Goal: Transaction & Acquisition: Purchase product/service

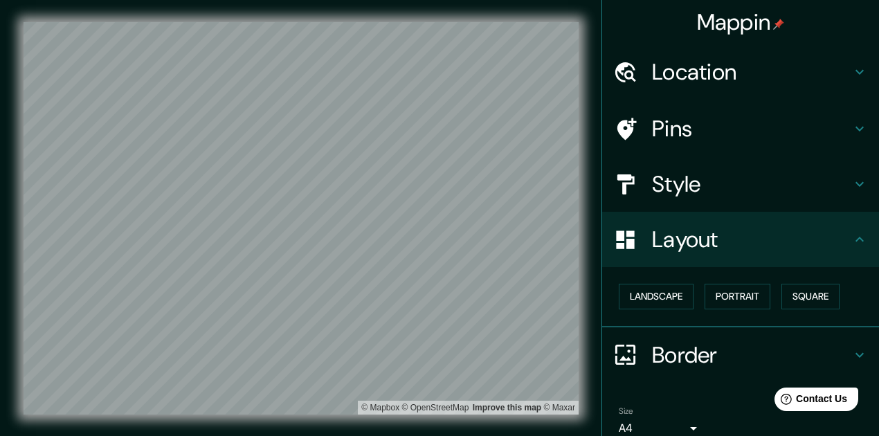
scroll to position [61, 0]
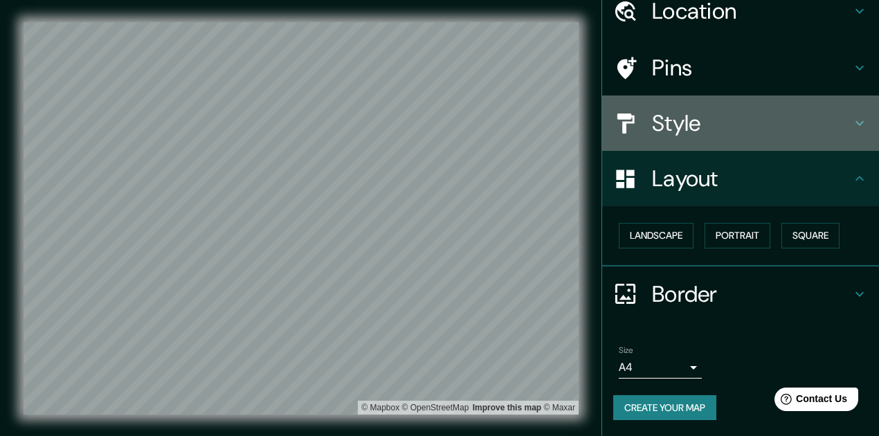
click at [852, 119] on icon at bounding box center [859, 123] width 17 height 17
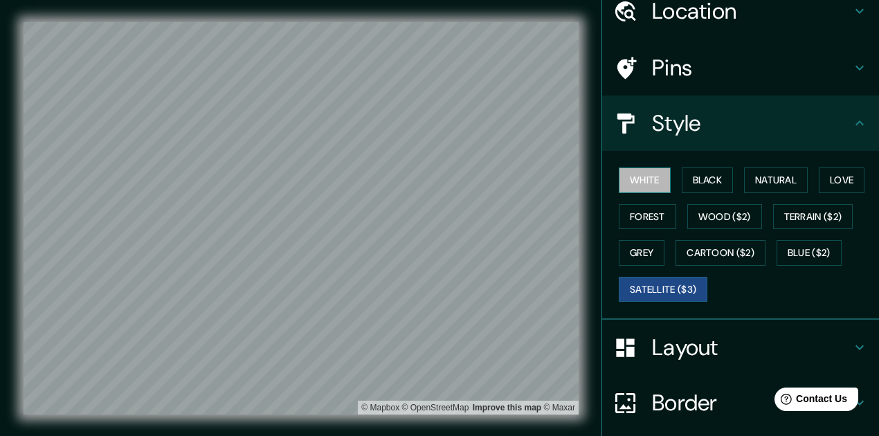
click at [638, 178] on button "White" at bounding box center [645, 181] width 52 height 26
click at [665, 288] on button "Satellite ($3)" at bounding box center [663, 290] width 89 height 26
click at [649, 250] on button "Grey" at bounding box center [642, 253] width 46 height 26
click at [662, 285] on button "Satellite ($3)" at bounding box center [663, 290] width 89 height 26
click at [644, 210] on button "Forest" at bounding box center [647, 217] width 57 height 26
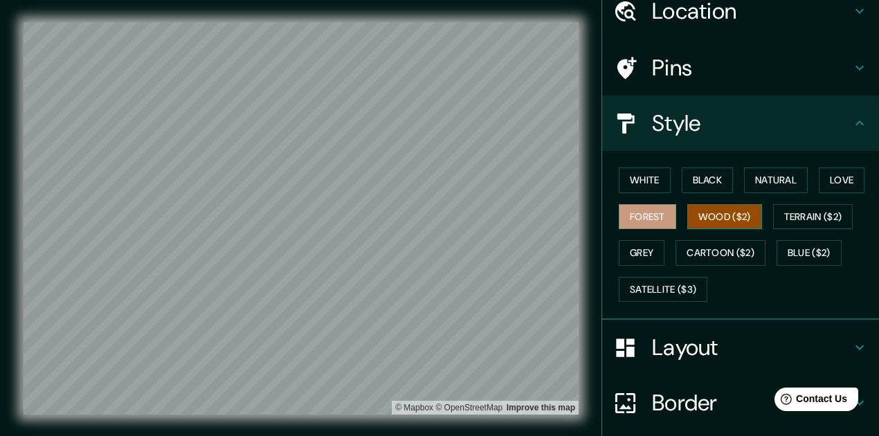
click at [723, 215] on button "Wood ($2)" at bounding box center [724, 217] width 75 height 26
click at [803, 211] on button "Terrain ($2)" at bounding box center [813, 217] width 80 height 26
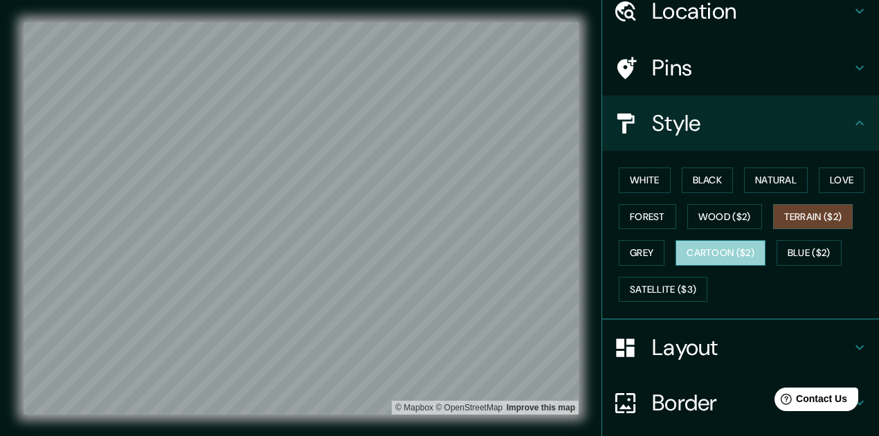
click at [728, 248] on button "Cartoon ($2)" at bounding box center [721, 253] width 90 height 26
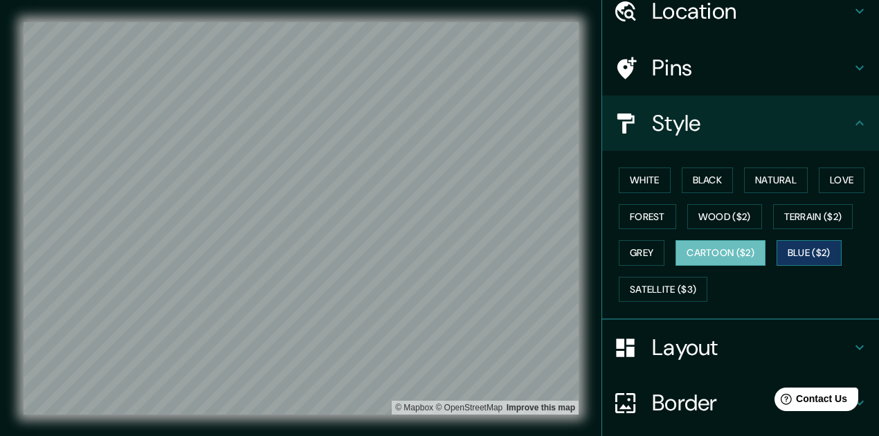
click at [815, 244] on button "Blue ($2)" at bounding box center [809, 253] width 65 height 26
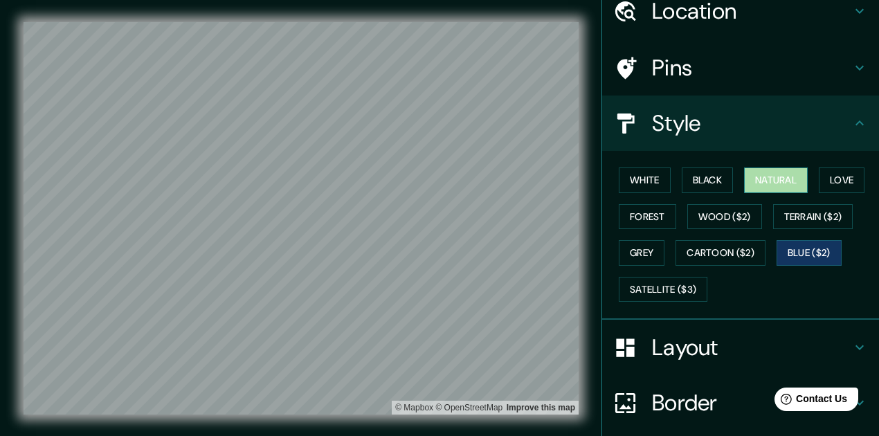
click at [775, 182] on button "Natural" at bounding box center [776, 181] width 64 height 26
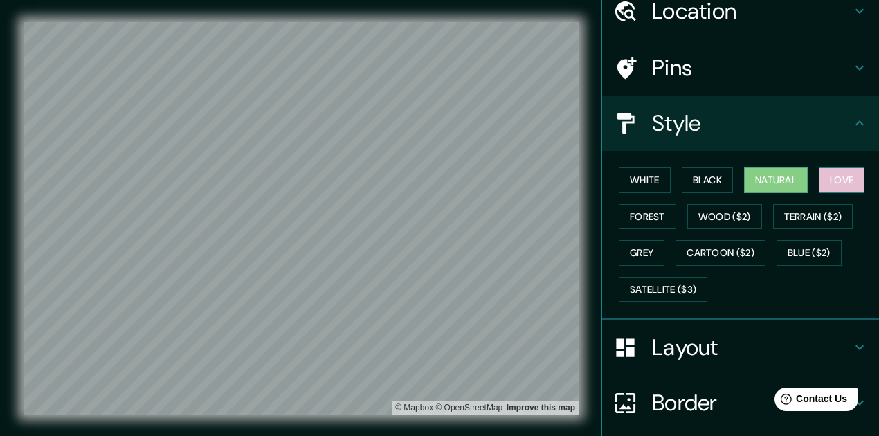
click at [838, 179] on button "Love" at bounding box center [842, 181] width 46 height 26
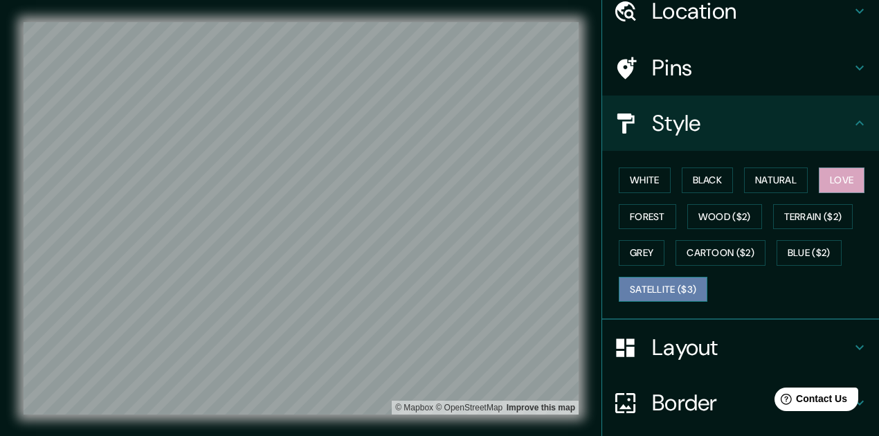
click at [667, 284] on button "Satellite ($3)" at bounding box center [663, 290] width 89 height 26
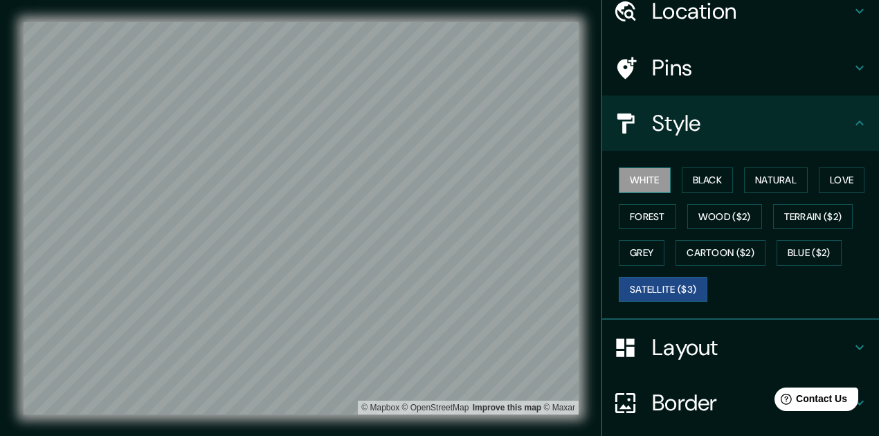
click at [649, 180] on button "White" at bounding box center [645, 181] width 52 height 26
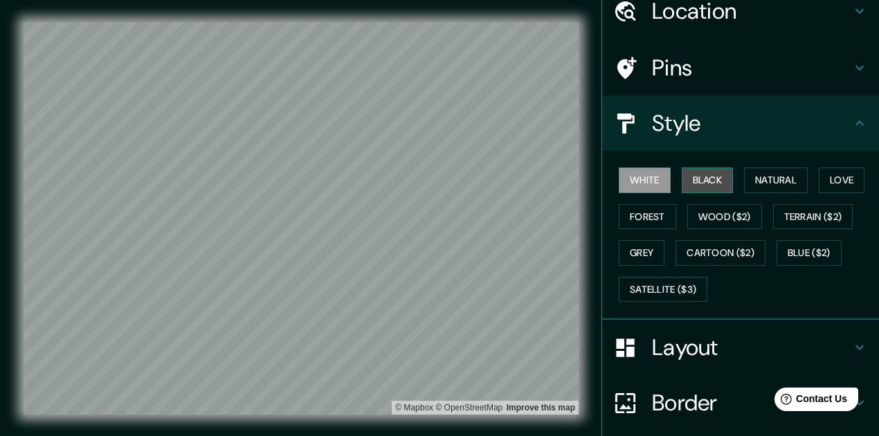
click at [707, 183] on button "Black" at bounding box center [708, 181] width 52 height 26
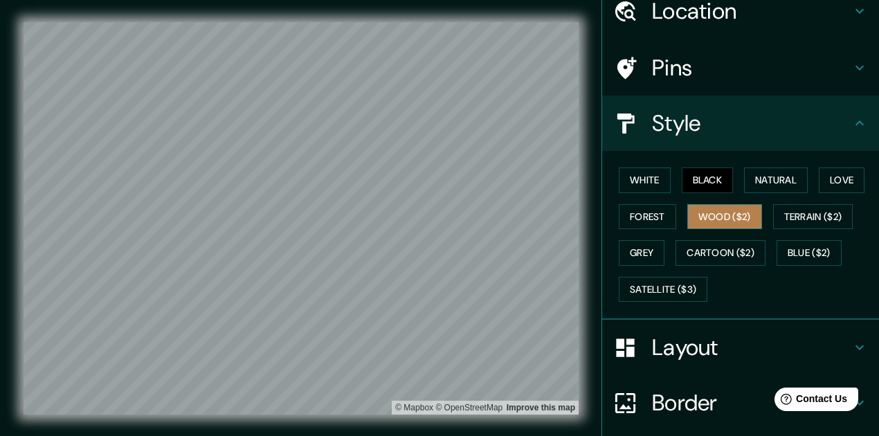
click at [713, 219] on button "Wood ($2)" at bounding box center [724, 217] width 75 height 26
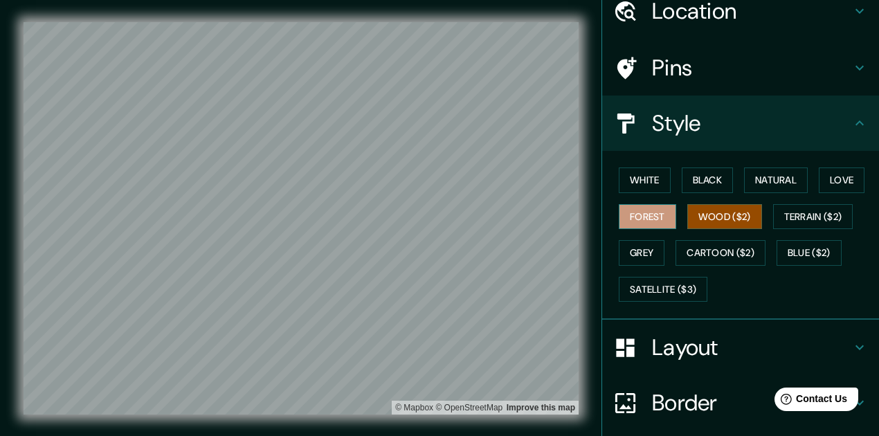
click at [655, 212] on button "Forest" at bounding box center [647, 217] width 57 height 26
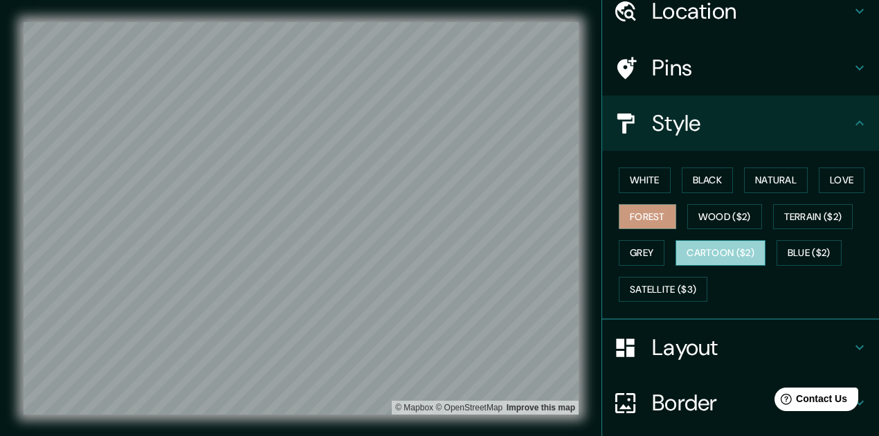
click at [718, 248] on button "Cartoon ($2)" at bounding box center [721, 253] width 90 height 26
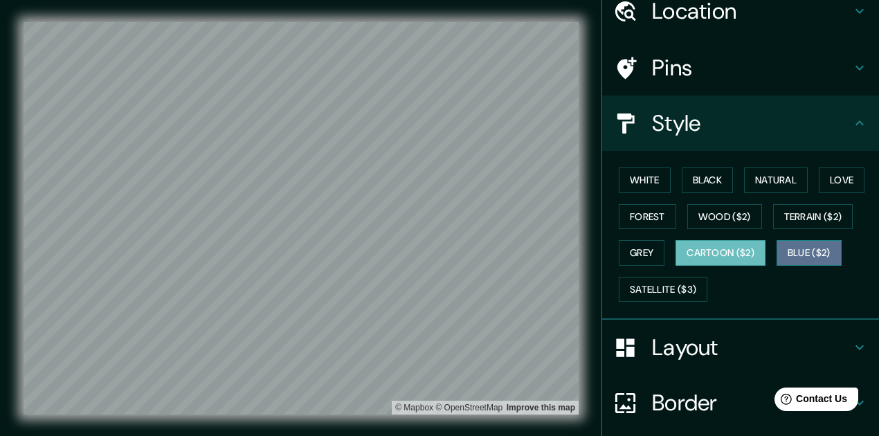
click at [801, 251] on button "Blue ($2)" at bounding box center [809, 253] width 65 height 26
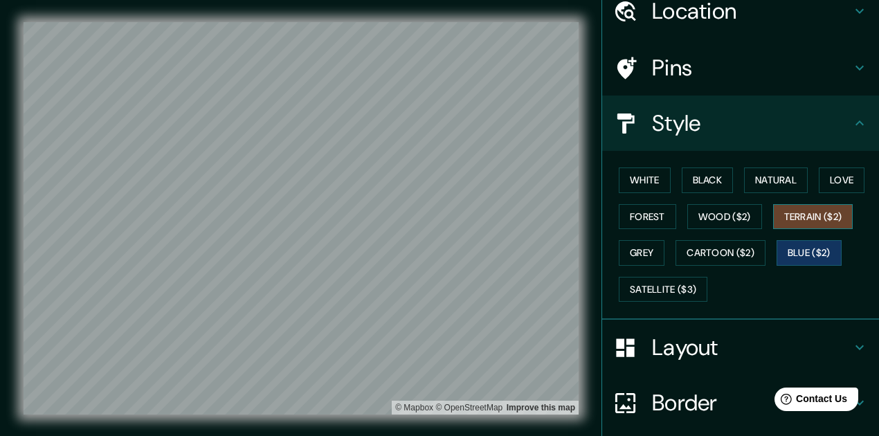
click at [811, 221] on button "Terrain ($2)" at bounding box center [813, 217] width 80 height 26
click at [838, 179] on button "Love" at bounding box center [842, 181] width 46 height 26
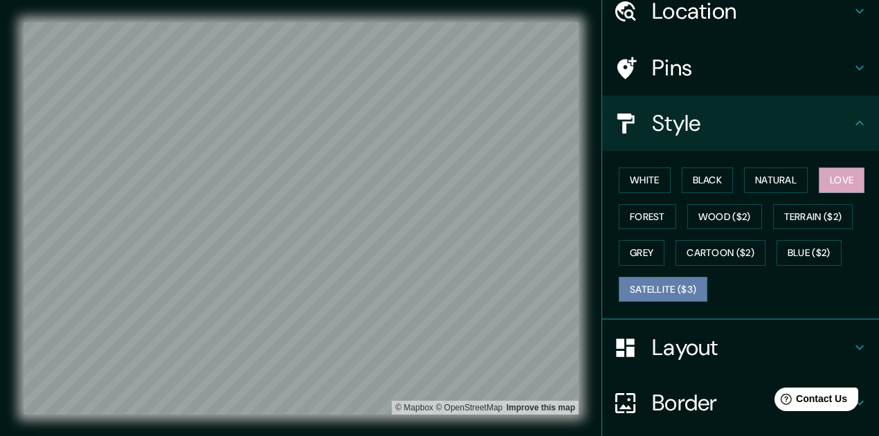
click at [628, 287] on button "Satellite ($3)" at bounding box center [663, 290] width 89 height 26
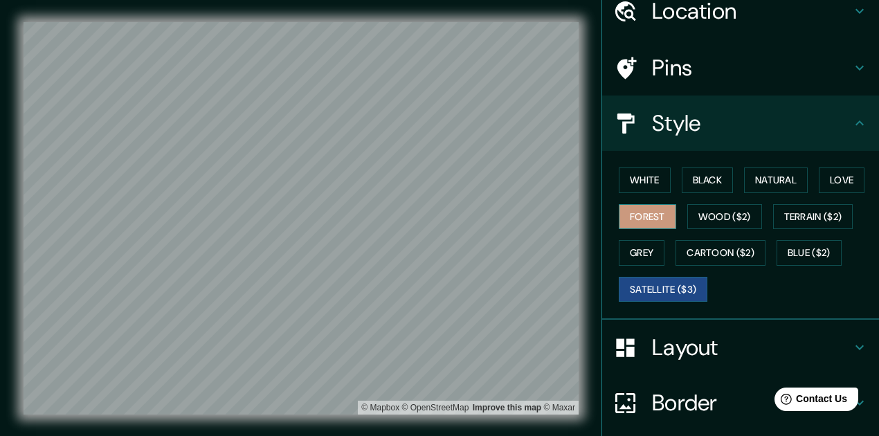
click at [659, 221] on button "Forest" at bounding box center [647, 217] width 57 height 26
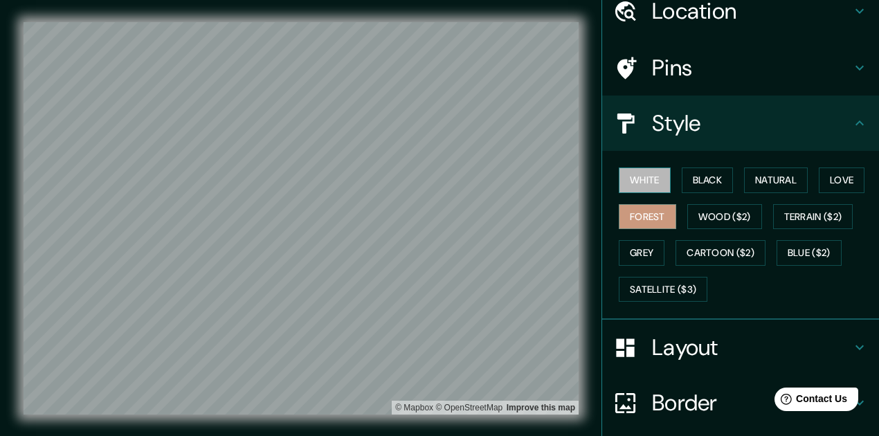
click at [642, 180] on button "White" at bounding box center [645, 181] width 52 height 26
click at [712, 183] on button "Black" at bounding box center [708, 181] width 52 height 26
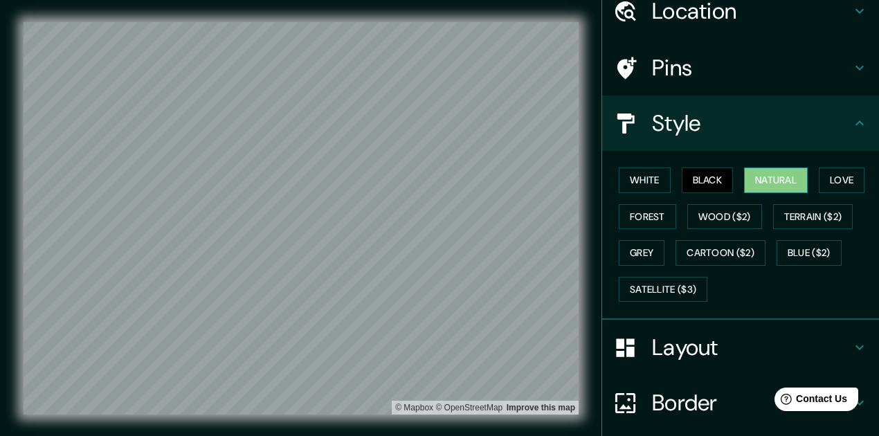
click at [766, 179] on button "Natural" at bounding box center [776, 181] width 64 height 26
click at [844, 186] on button "Love" at bounding box center [842, 181] width 46 height 26
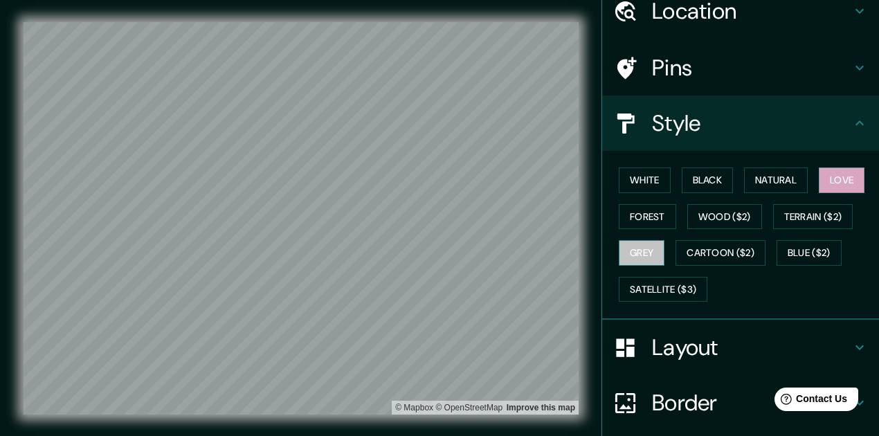
click at [644, 253] on button "Grey" at bounding box center [642, 253] width 46 height 26
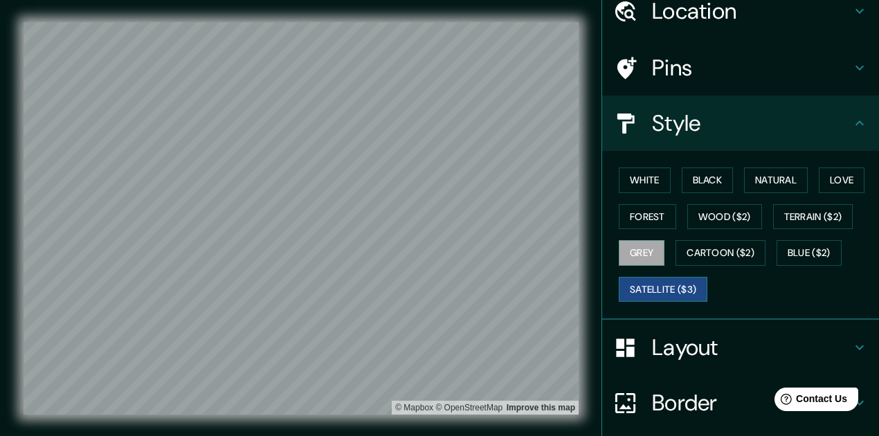
click at [662, 287] on button "Satellite ($3)" at bounding box center [663, 290] width 89 height 26
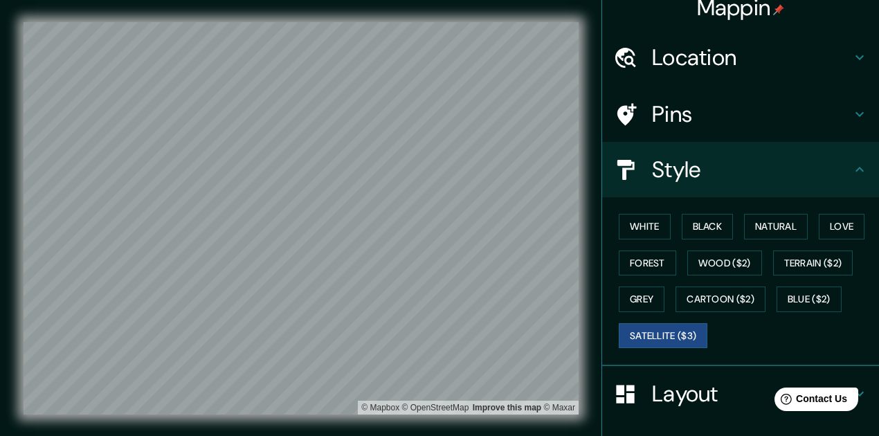
scroll to position [0, 0]
